Goal: Task Accomplishment & Management: Use online tool/utility

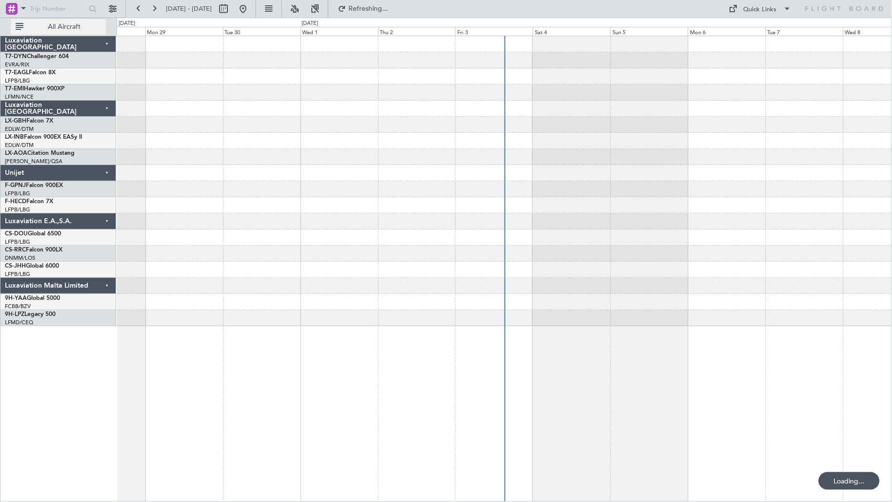
click at [81, 30] on button "All Aircraft" at bounding box center [58, 27] width 95 height 16
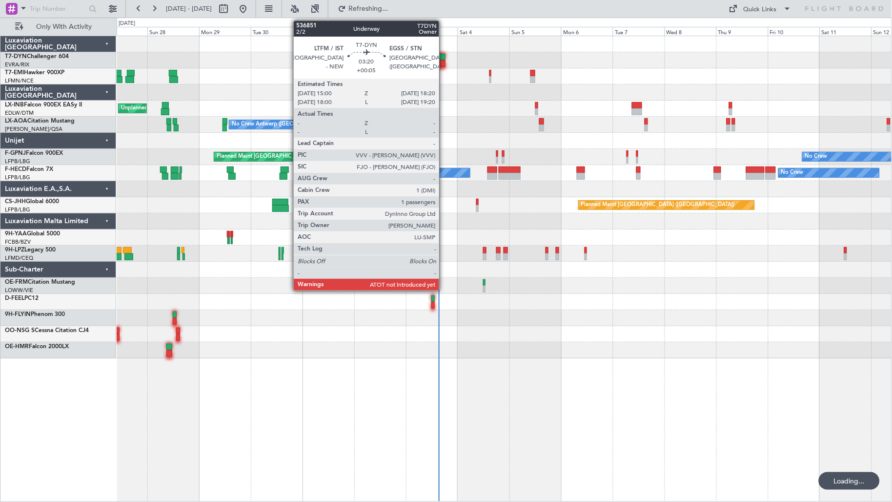
click at [443, 62] on div at bounding box center [441, 63] width 7 height 7
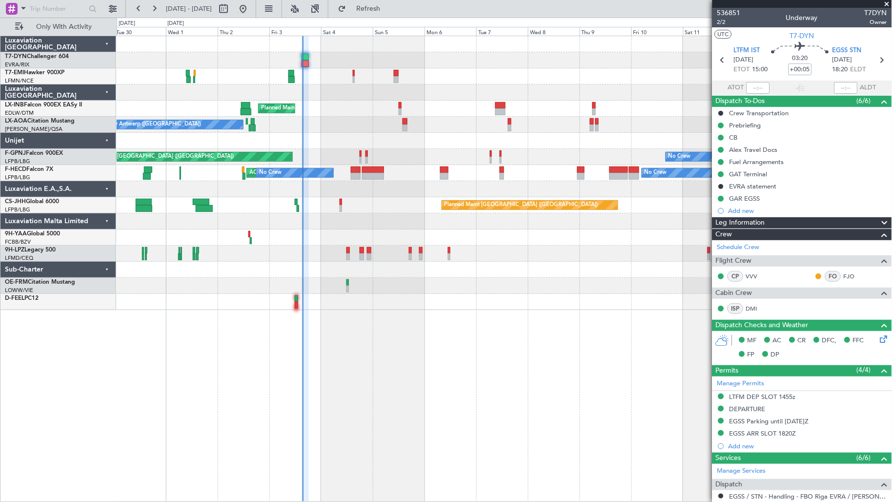
click at [341, 135] on div at bounding box center [505, 141] width 776 height 16
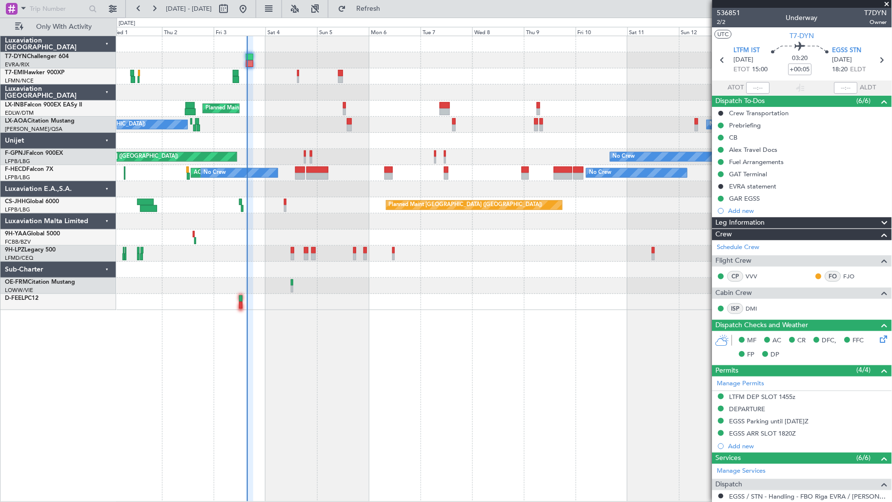
click at [286, 128] on div "No Crew Antwerp ([GEOGRAPHIC_DATA]) No Crew [GEOGRAPHIC_DATA] ([GEOGRAPHIC_DATA…" at bounding box center [505, 125] width 776 height 16
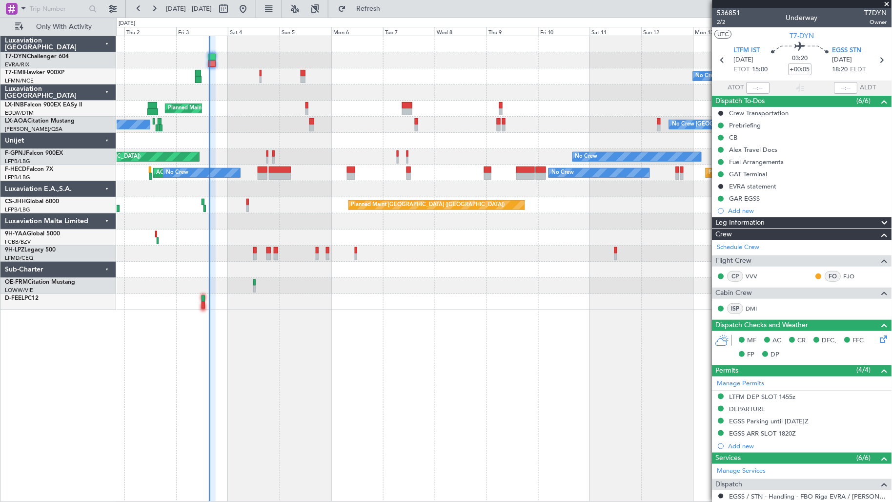
click at [217, 127] on div "No Crew Antwerp ([GEOGRAPHIC_DATA]) No Crew [GEOGRAPHIC_DATA] ([GEOGRAPHIC_DATA…" at bounding box center [505, 125] width 776 height 16
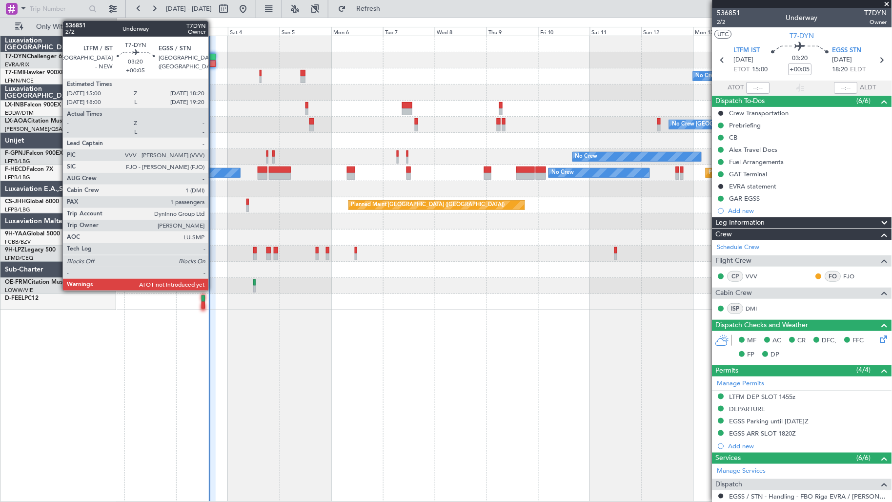
click at [213, 61] on div at bounding box center [211, 63] width 7 height 7
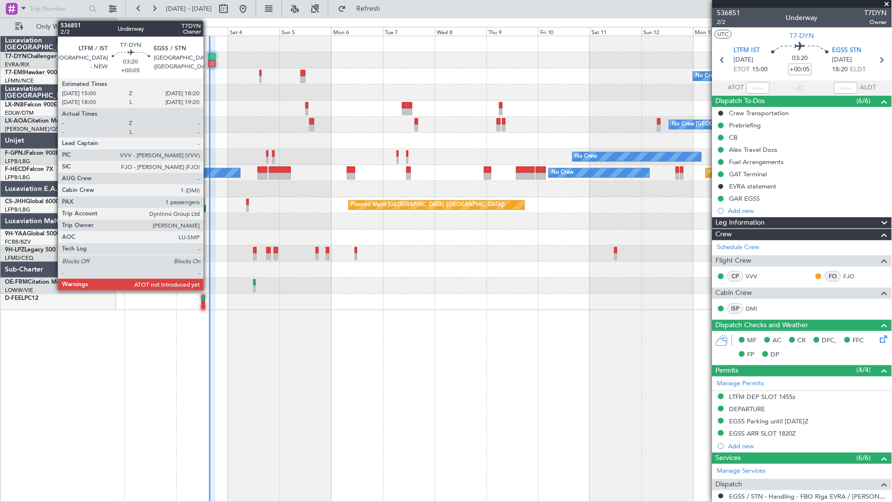
click at [208, 59] on div at bounding box center [211, 57] width 7 height 7
click at [208, 57] on div at bounding box center [211, 57] width 7 height 7
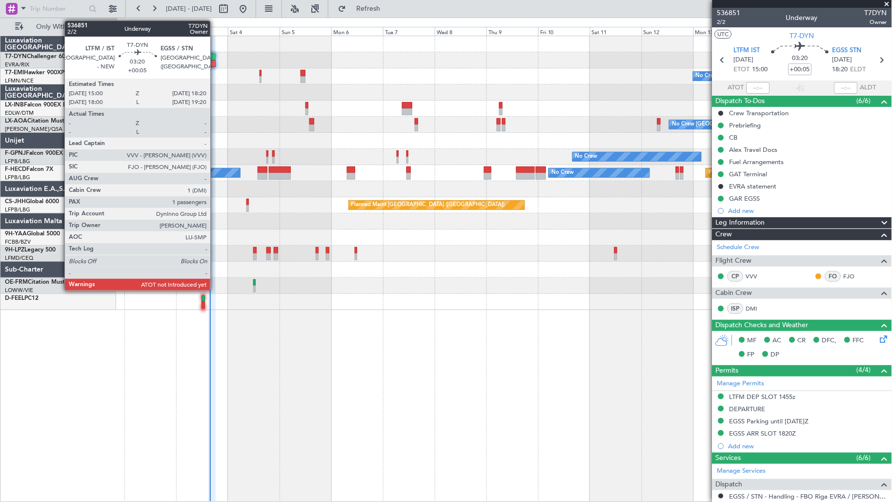
click at [215, 61] on div at bounding box center [211, 63] width 7 height 7
click at [215, 62] on div at bounding box center [211, 63] width 7 height 7
click at [214, 64] on div at bounding box center [211, 63] width 7 height 7
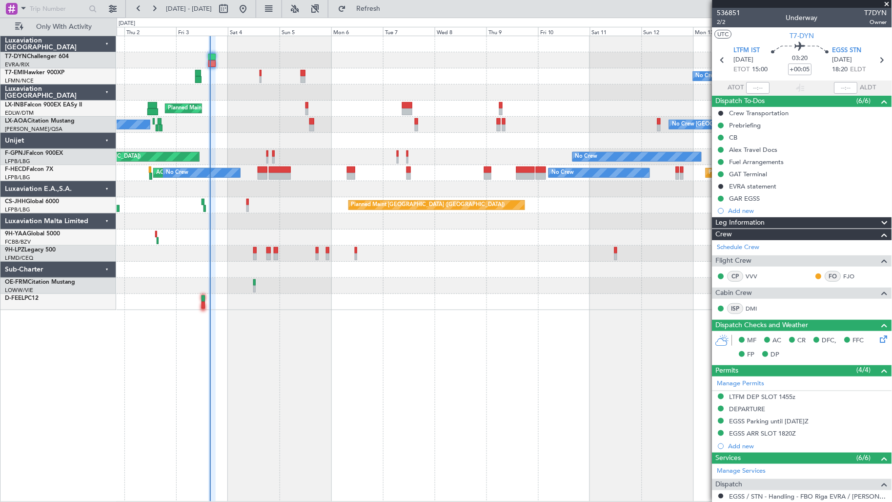
scroll to position [171, 0]
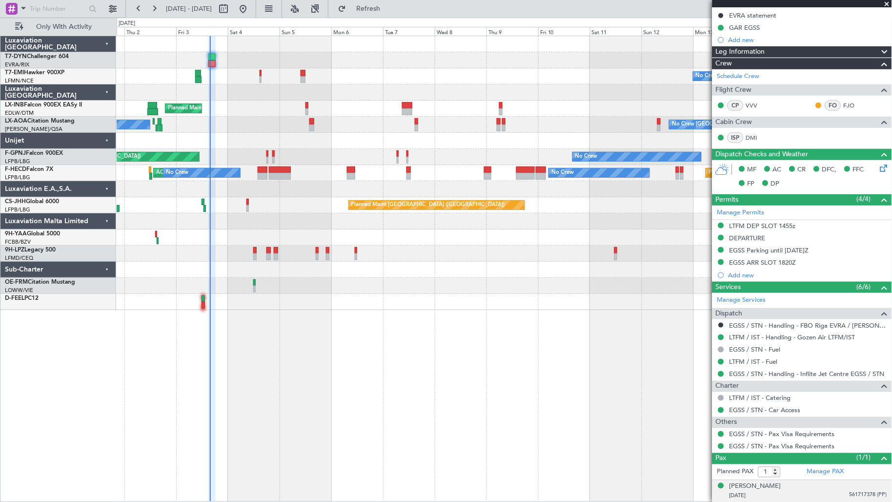
click at [803, 452] on li "[PERSON_NAME] [DATE] 561717378 (PP)" at bounding box center [803, 491] width 180 height 22
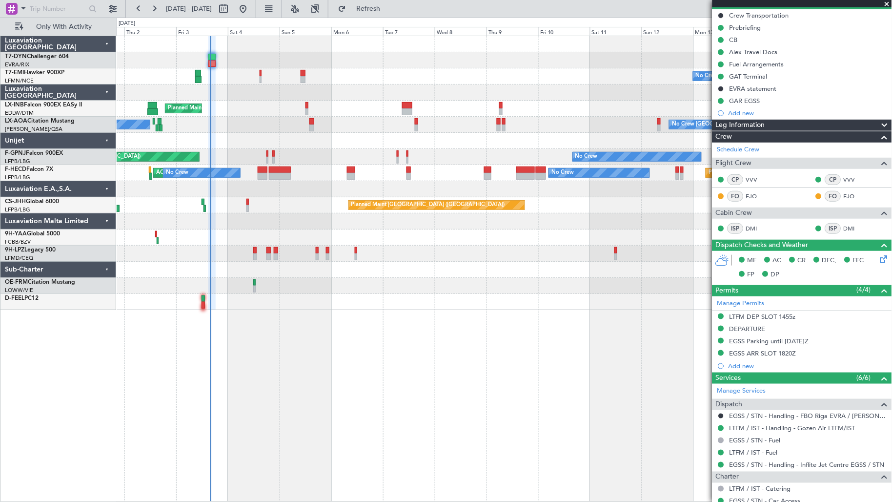
type input "15:39"
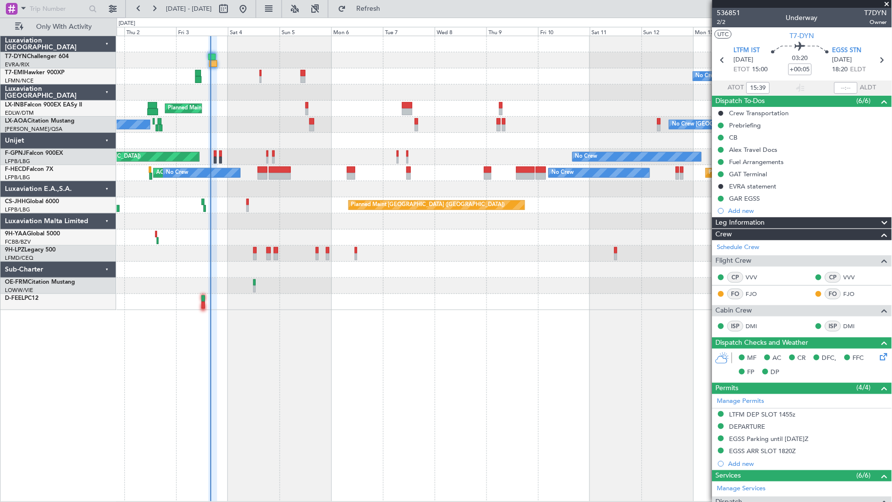
click at [369, 89] on div "No Crew Planned Maint [GEOGRAPHIC_DATA] No Crew [GEOGRAPHIC_DATA] ([GEOGRAPHIC_…" at bounding box center [505, 173] width 776 height 274
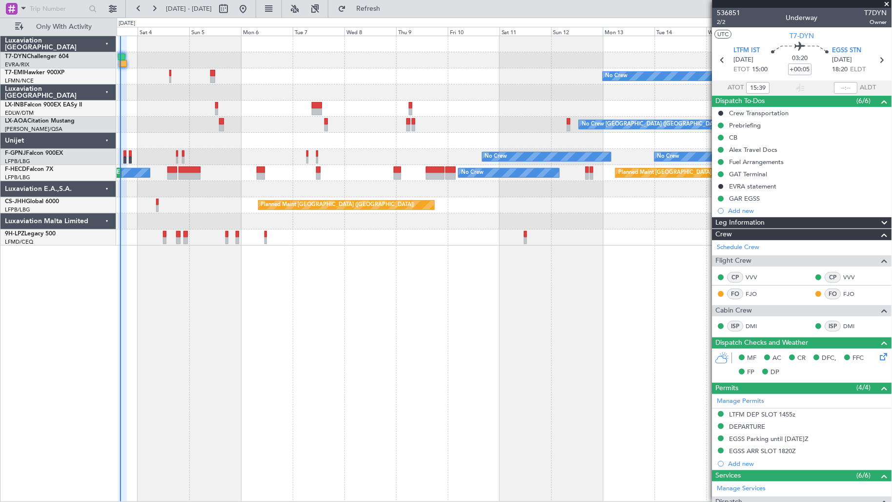
click at [721, 23] on fb-app "[DATE] - [DATE] Refresh Quick Links Only With Activity No Crew Planned Maint [G…" at bounding box center [446, 254] width 892 height 494
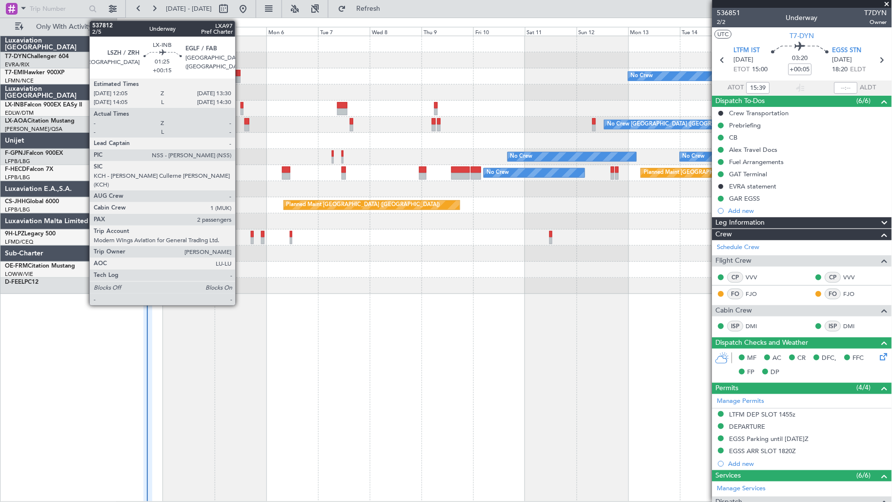
click at [241, 111] on div at bounding box center [242, 111] width 3 height 7
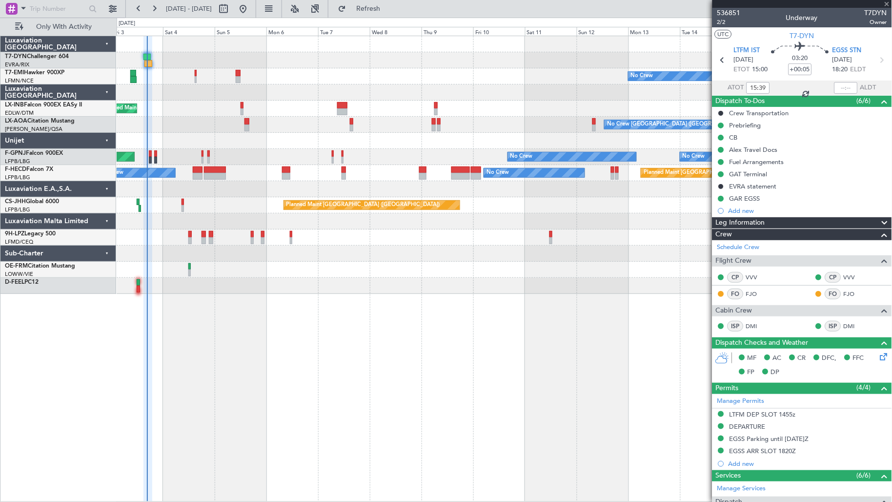
type input "+00:15"
type input "2"
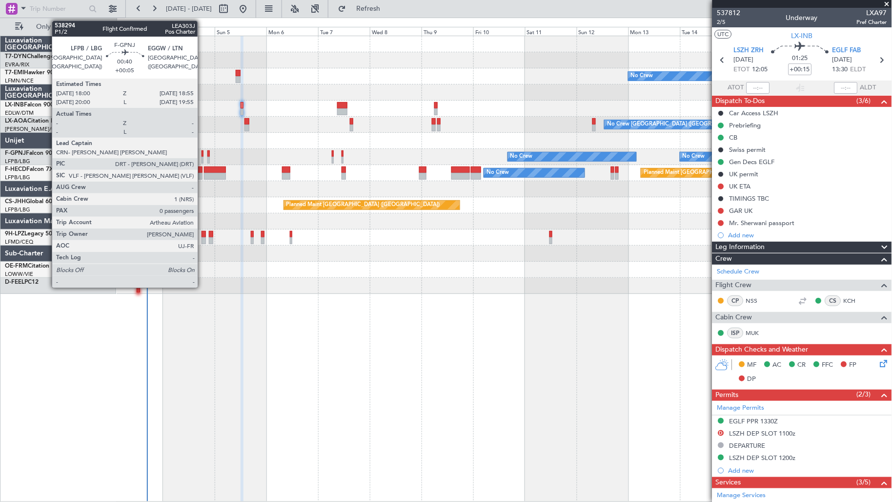
click at [203, 158] on div at bounding box center [203, 160] width 2 height 7
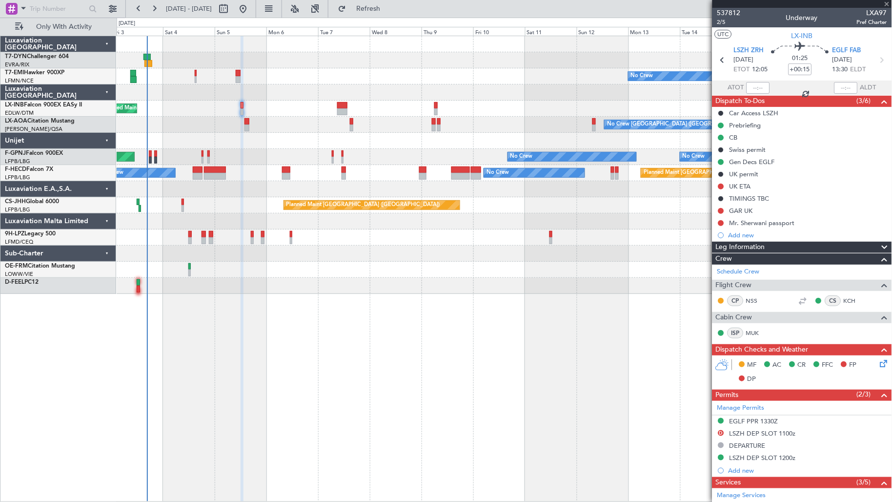
type input "+00:05"
type input "0"
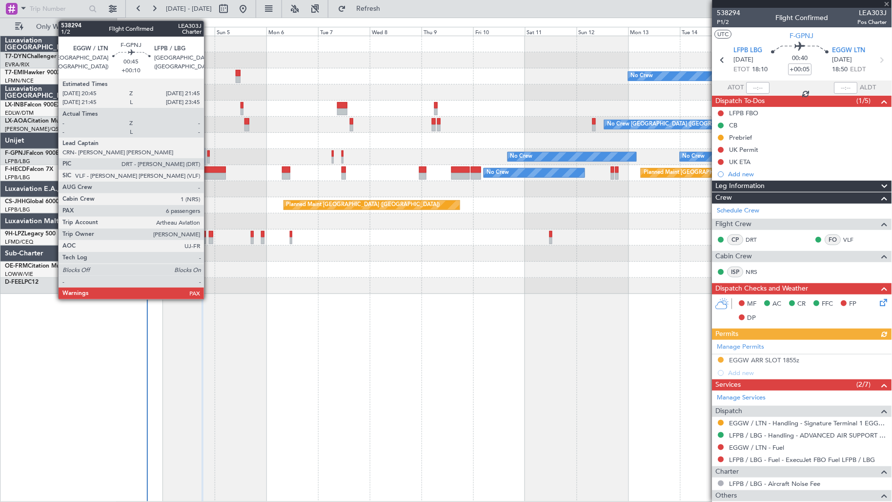
click at [209, 157] on div at bounding box center [208, 160] width 2 height 7
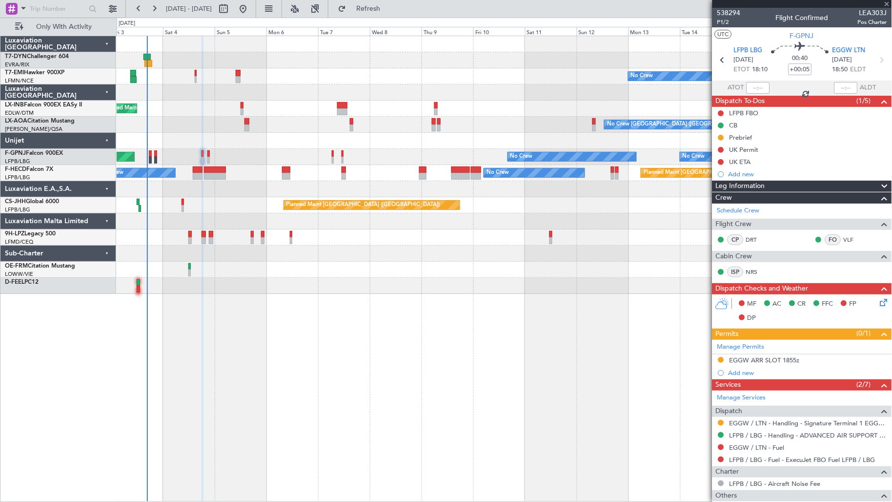
type input "+00:10"
type input "7"
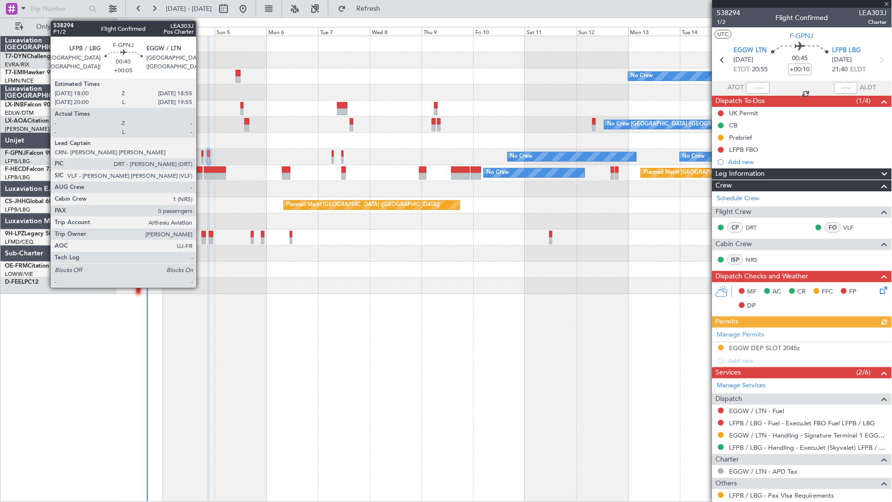
click at [202, 155] on div at bounding box center [203, 153] width 2 height 7
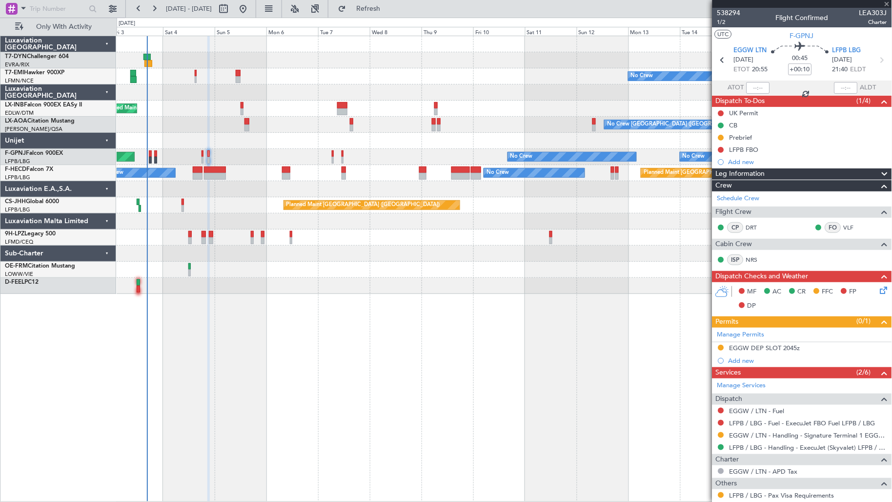
type input "+00:05"
type input "0"
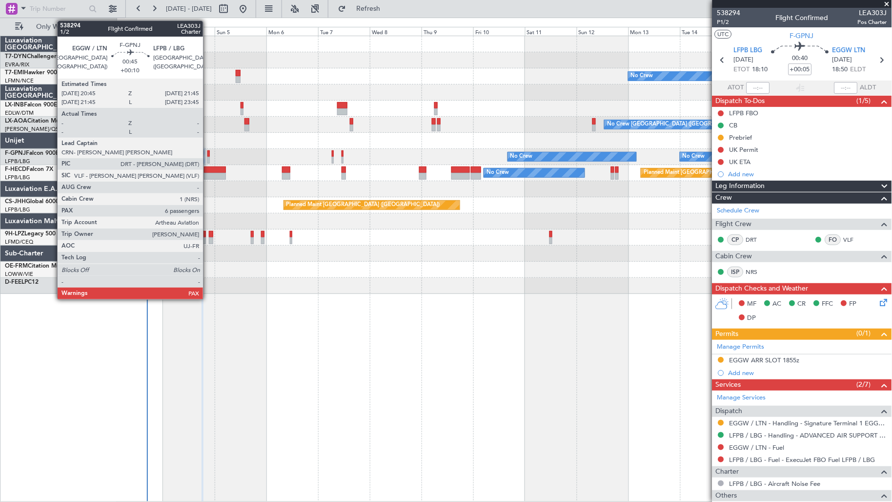
click at [208, 155] on div at bounding box center [208, 153] width 2 height 7
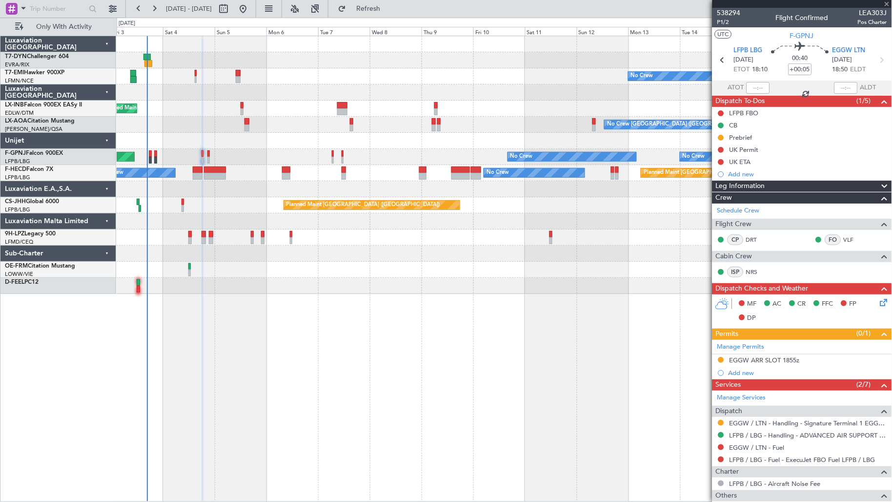
type input "+00:10"
type input "7"
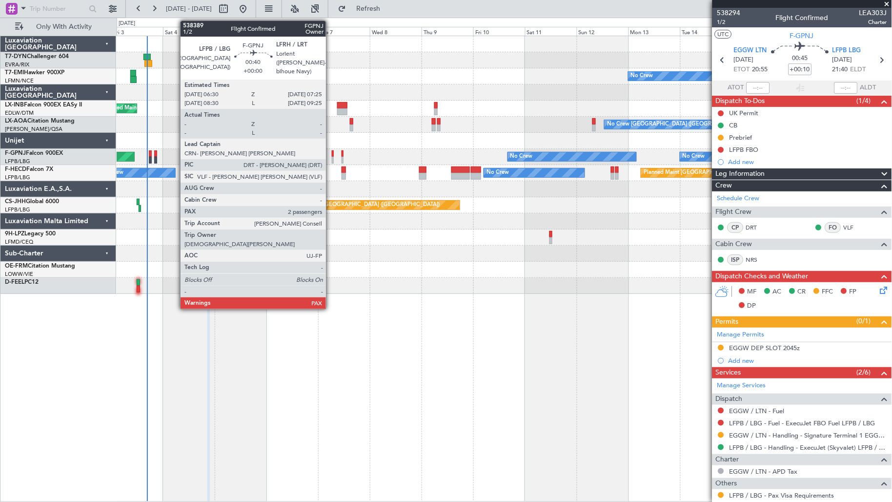
click at [332, 159] on div at bounding box center [333, 160] width 2 height 7
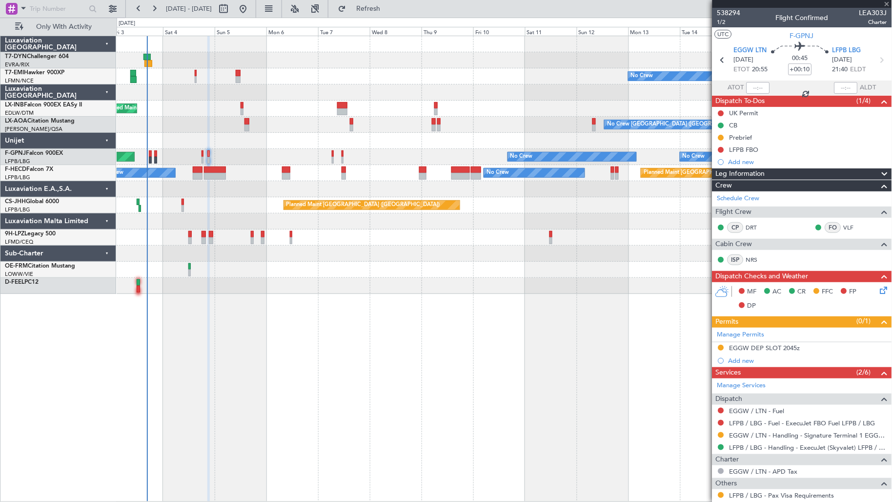
type input "4"
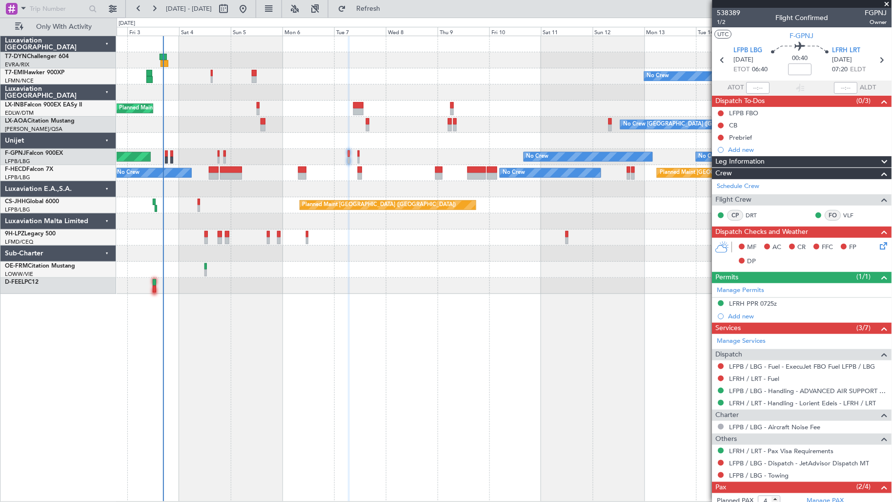
click at [671, 61] on div at bounding box center [505, 60] width 776 height 16
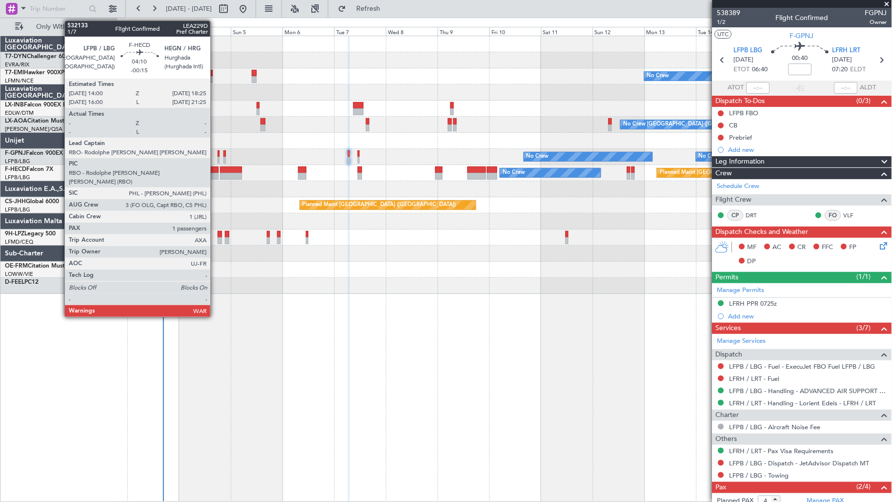
click at [215, 171] on div at bounding box center [214, 169] width 10 height 7
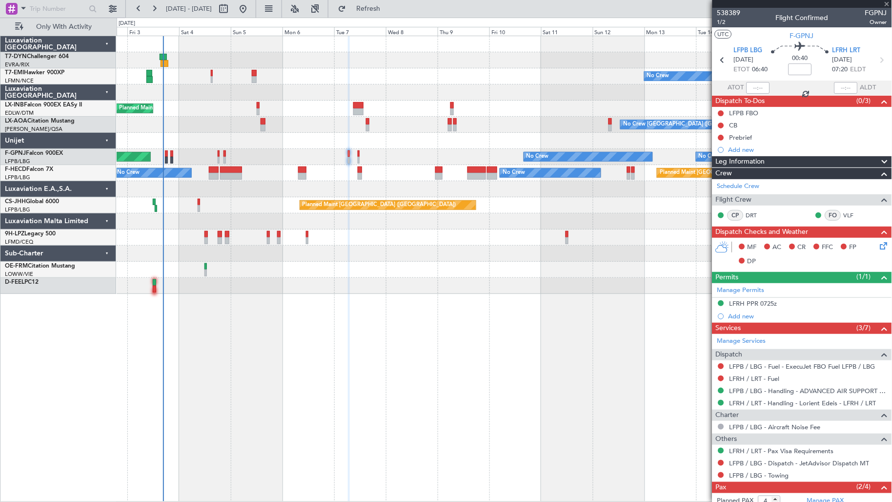
type input "-00:15"
type input "1"
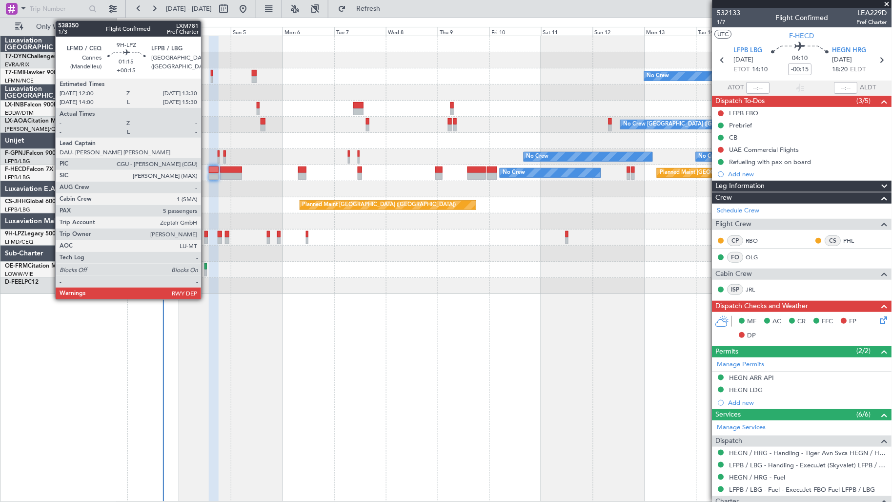
click at [206, 233] on div at bounding box center [206, 234] width 3 height 7
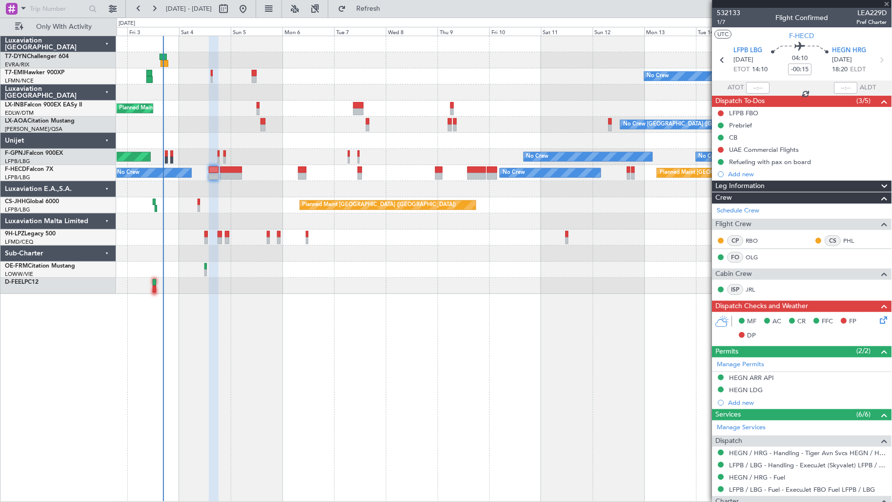
type input "+00:15"
type input "5"
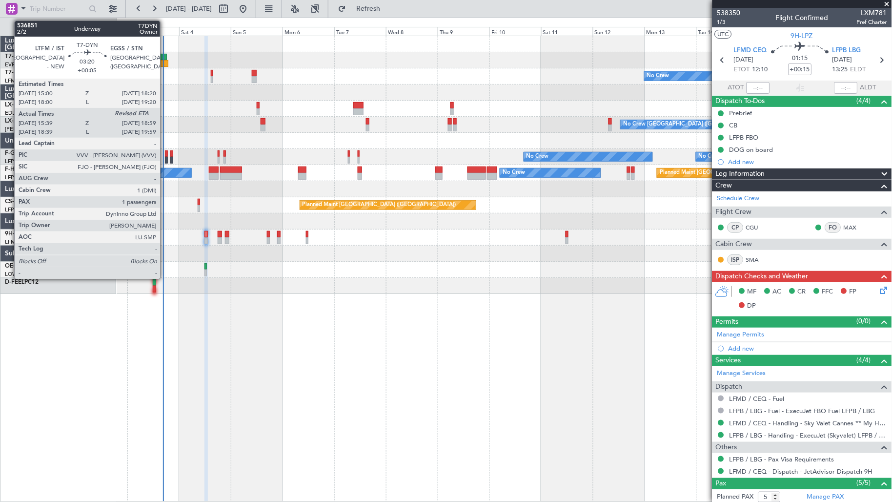
click at [165, 63] on div at bounding box center [164, 63] width 7 height 7
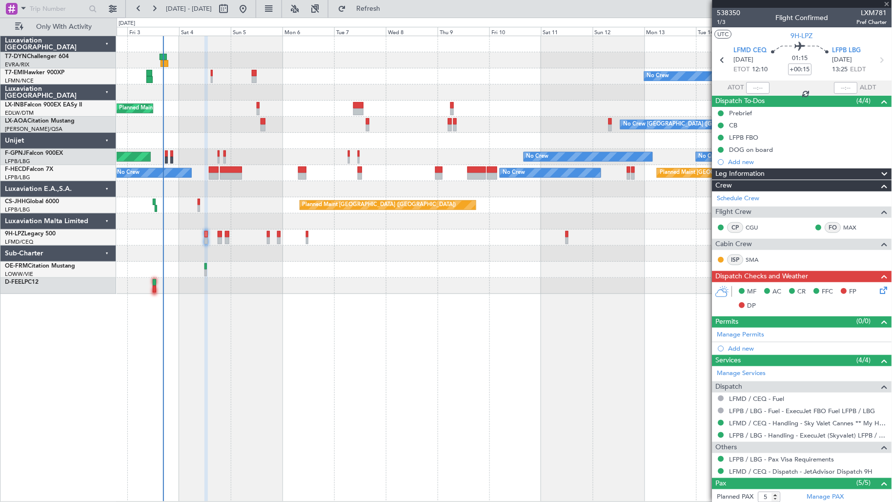
type input "+00:05"
type input "15:39"
type input "1"
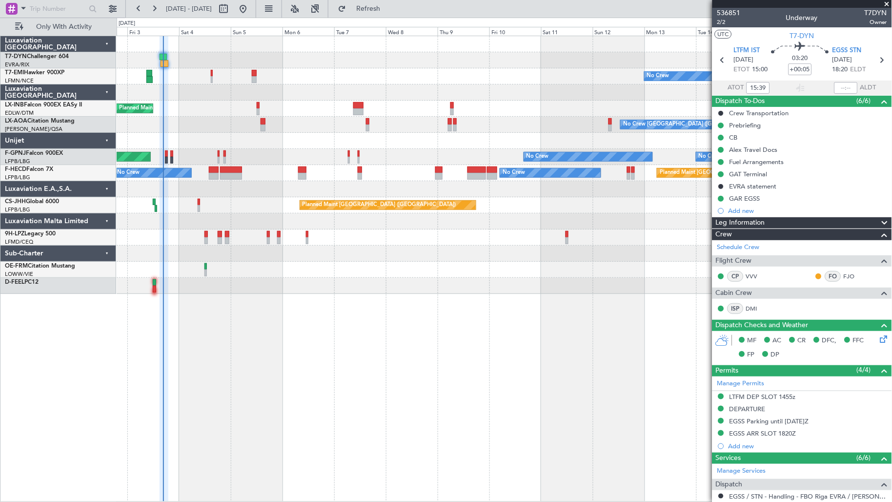
click at [189, 134] on div at bounding box center [505, 141] width 776 height 16
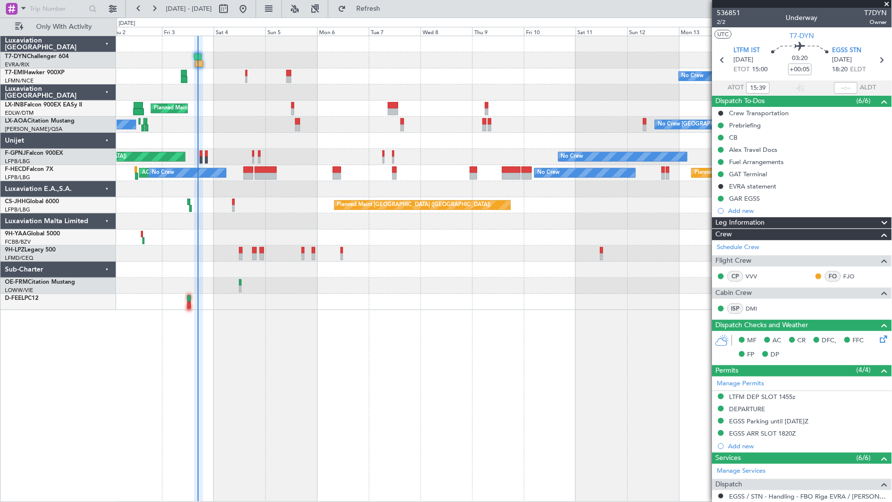
click at [223, 134] on div "No Crew Planned Maint [GEOGRAPHIC_DATA] No Crew [GEOGRAPHIC_DATA] ([GEOGRAPHIC_…" at bounding box center [505, 173] width 776 height 274
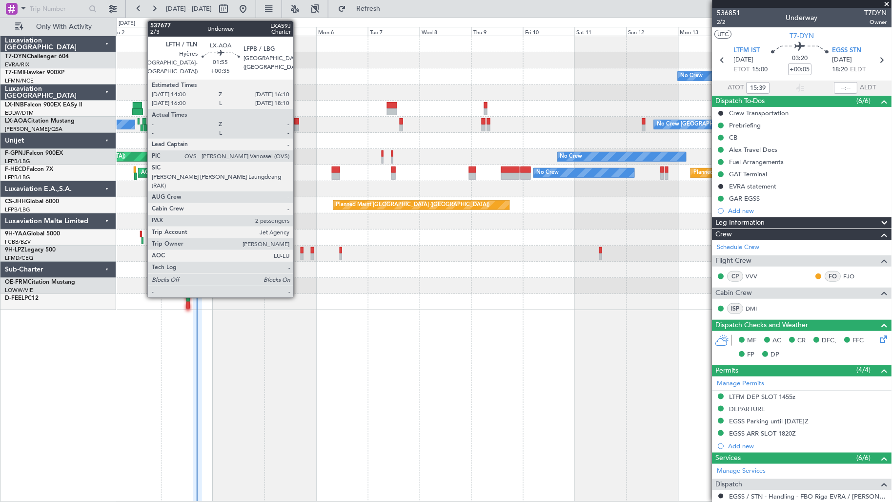
click at [298, 120] on div at bounding box center [296, 121] width 5 height 7
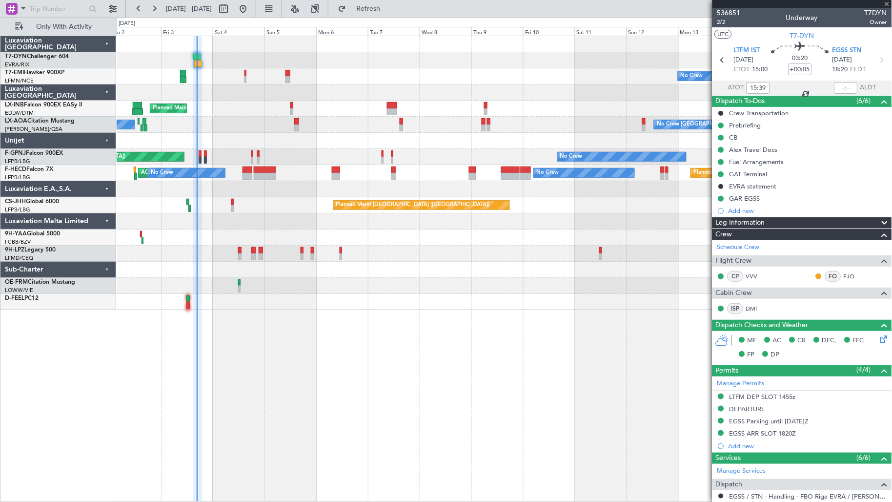
type input "+00:35"
type input "2"
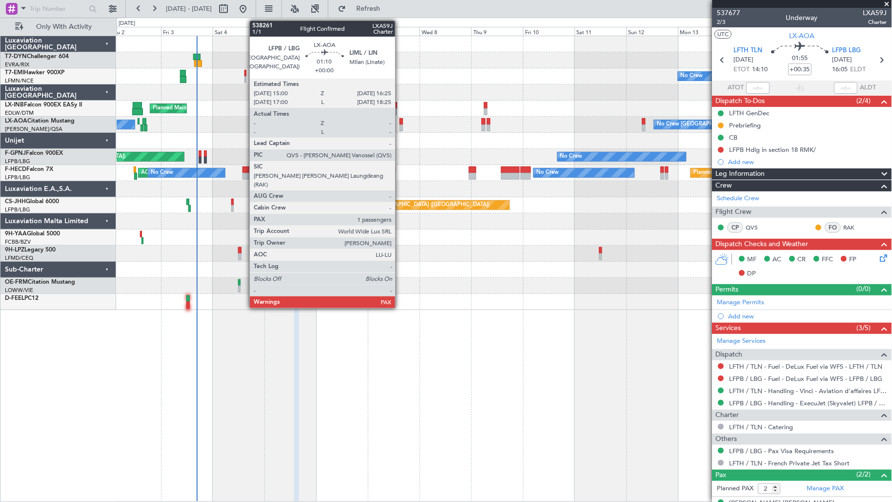
click at [400, 125] on div at bounding box center [401, 127] width 3 height 7
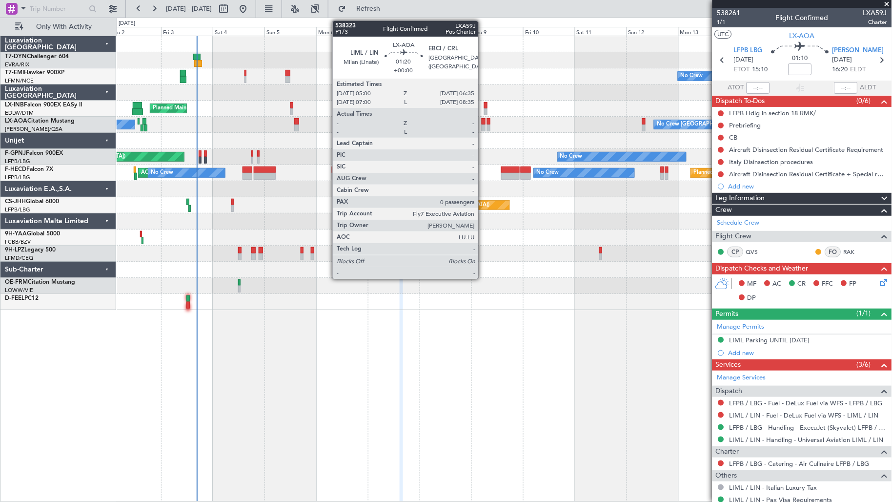
click at [483, 123] on div at bounding box center [483, 121] width 3 height 7
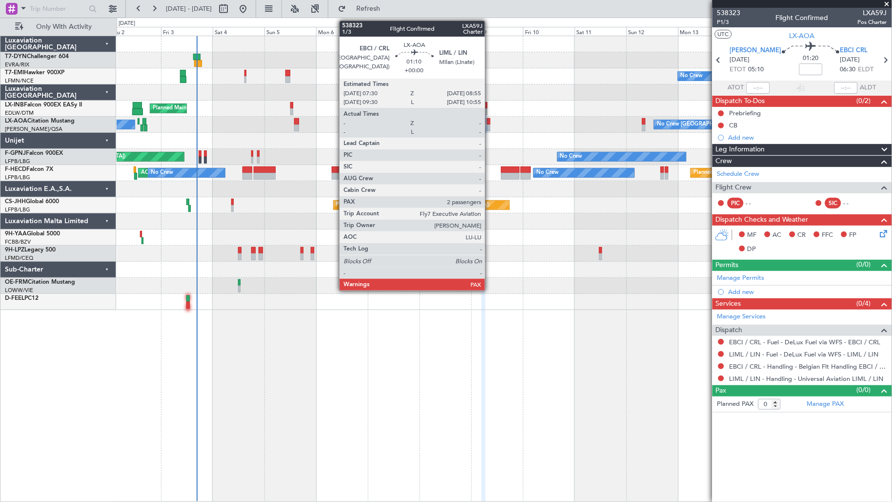
click at [490, 127] on div at bounding box center [488, 127] width 3 height 7
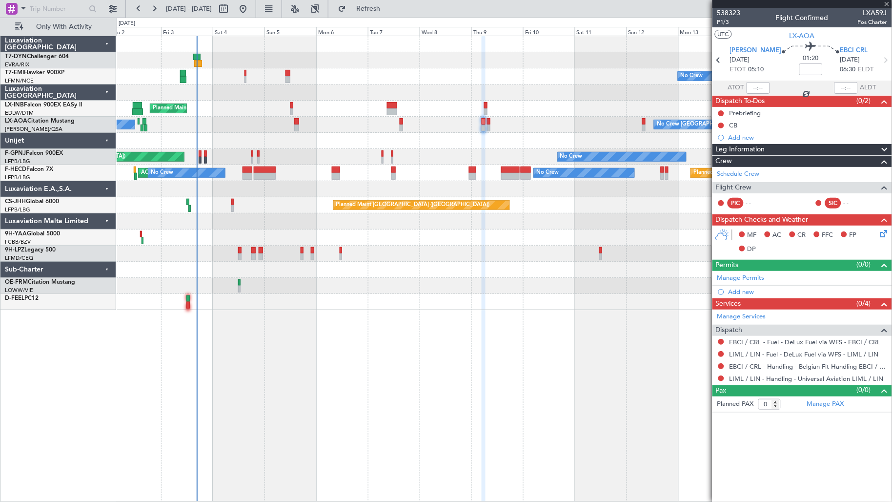
type input "2"
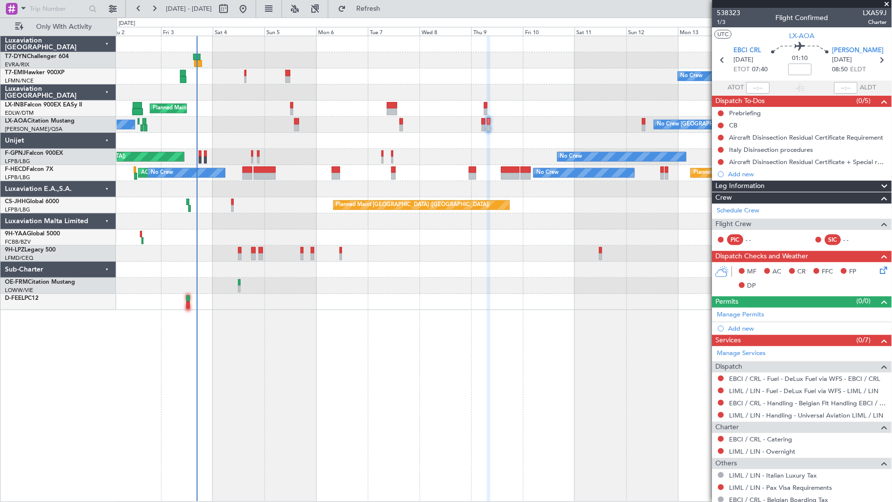
click at [563, 121] on div "No Crew Antwerp ([GEOGRAPHIC_DATA]) No Crew [GEOGRAPHIC_DATA] ([GEOGRAPHIC_DATA…" at bounding box center [505, 125] width 776 height 16
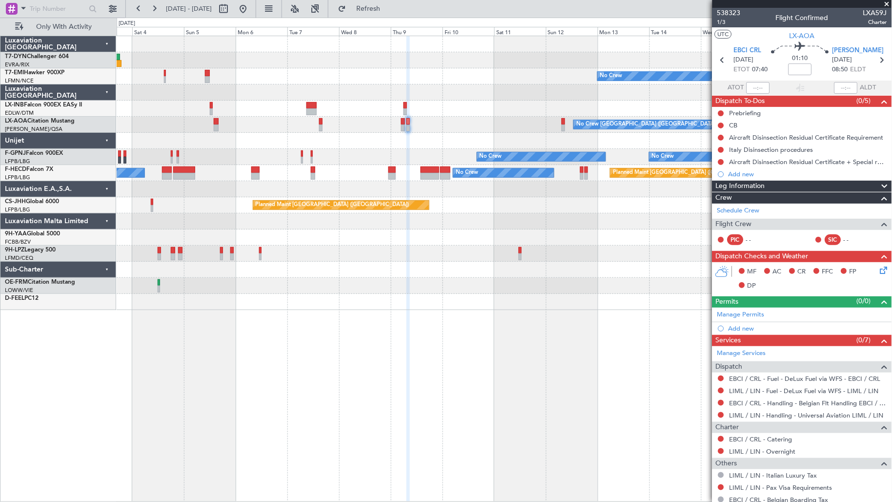
click at [628, 173] on div "No Crew Planned Maint [GEOGRAPHIC_DATA] No Crew [GEOGRAPHIC_DATA] ([GEOGRAPHIC_…" at bounding box center [505, 173] width 776 height 274
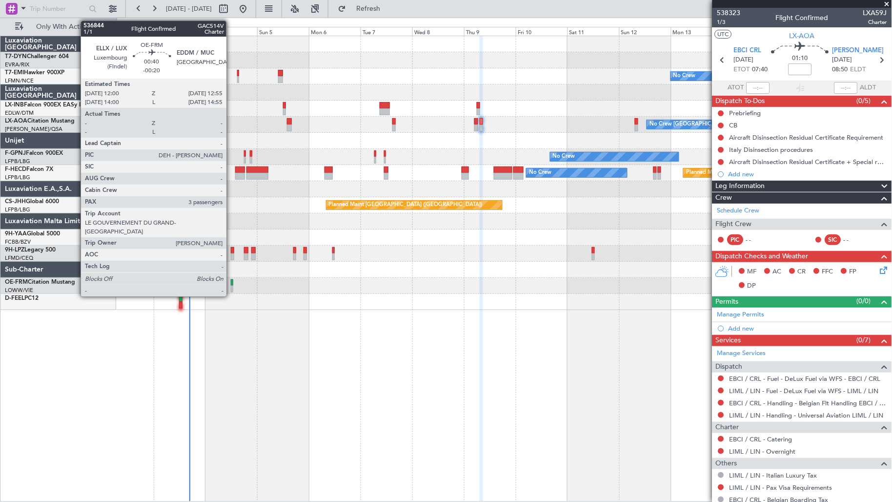
click at [231, 290] on div at bounding box center [232, 289] width 2 height 7
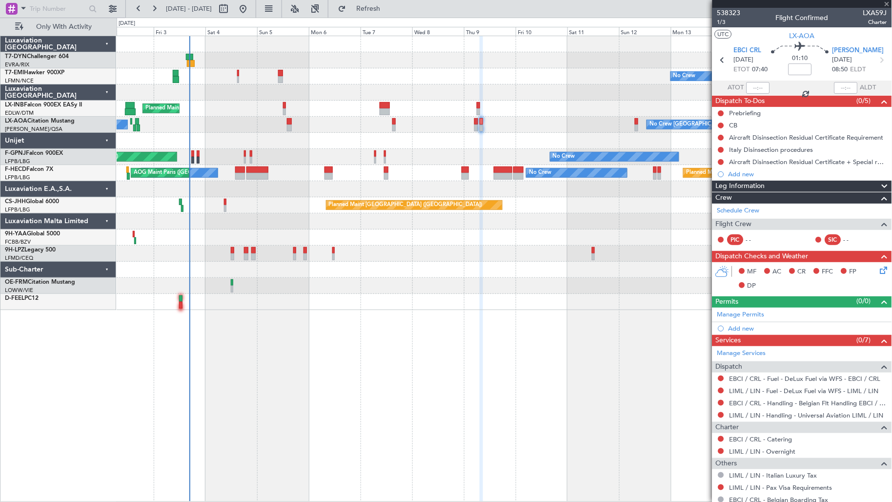
type input "-00:20"
type input "3"
